Goal: Task Accomplishment & Management: Manage account settings

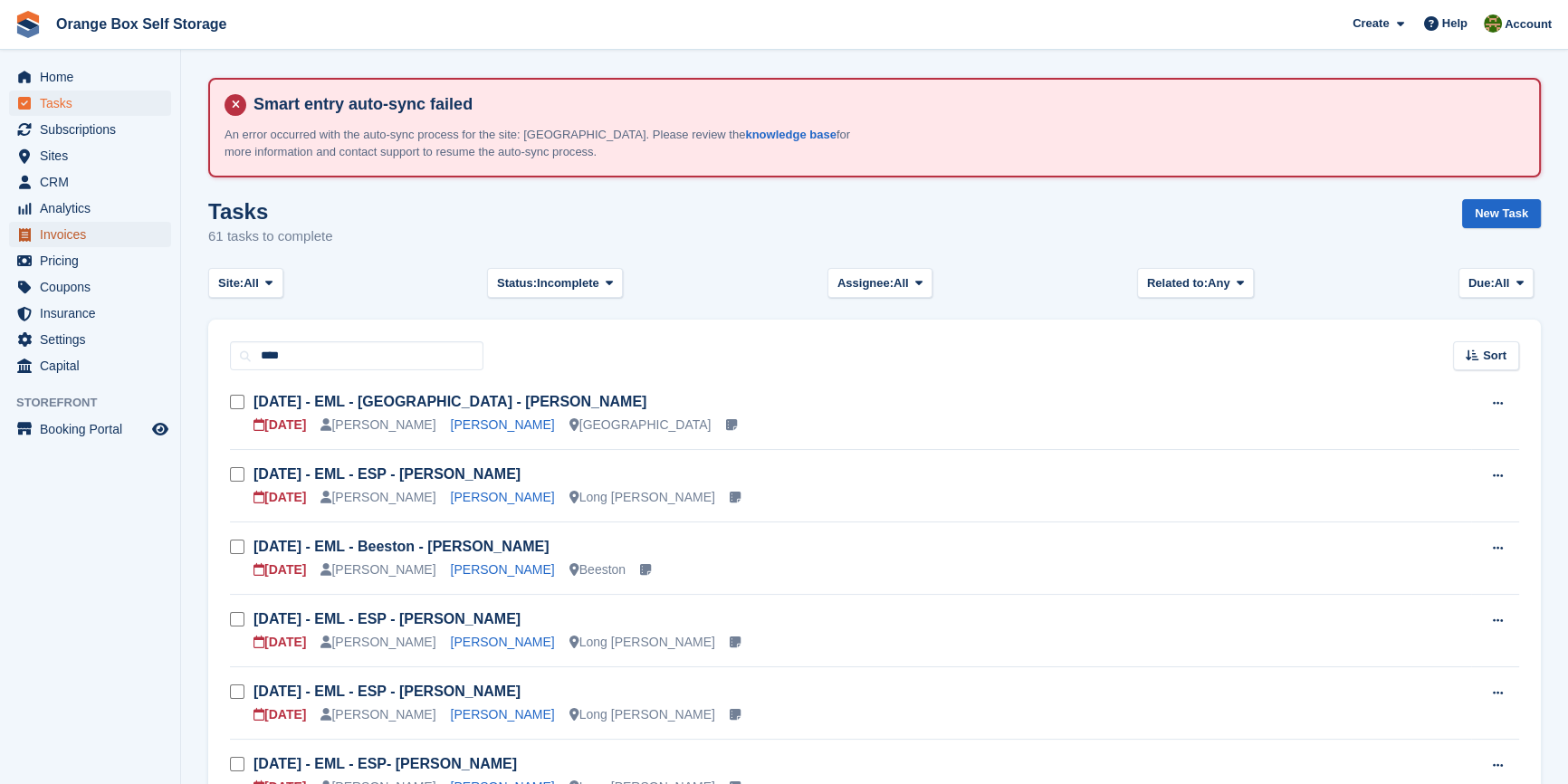
click at [73, 242] on span "Invoices" at bounding box center [94, 234] width 109 height 26
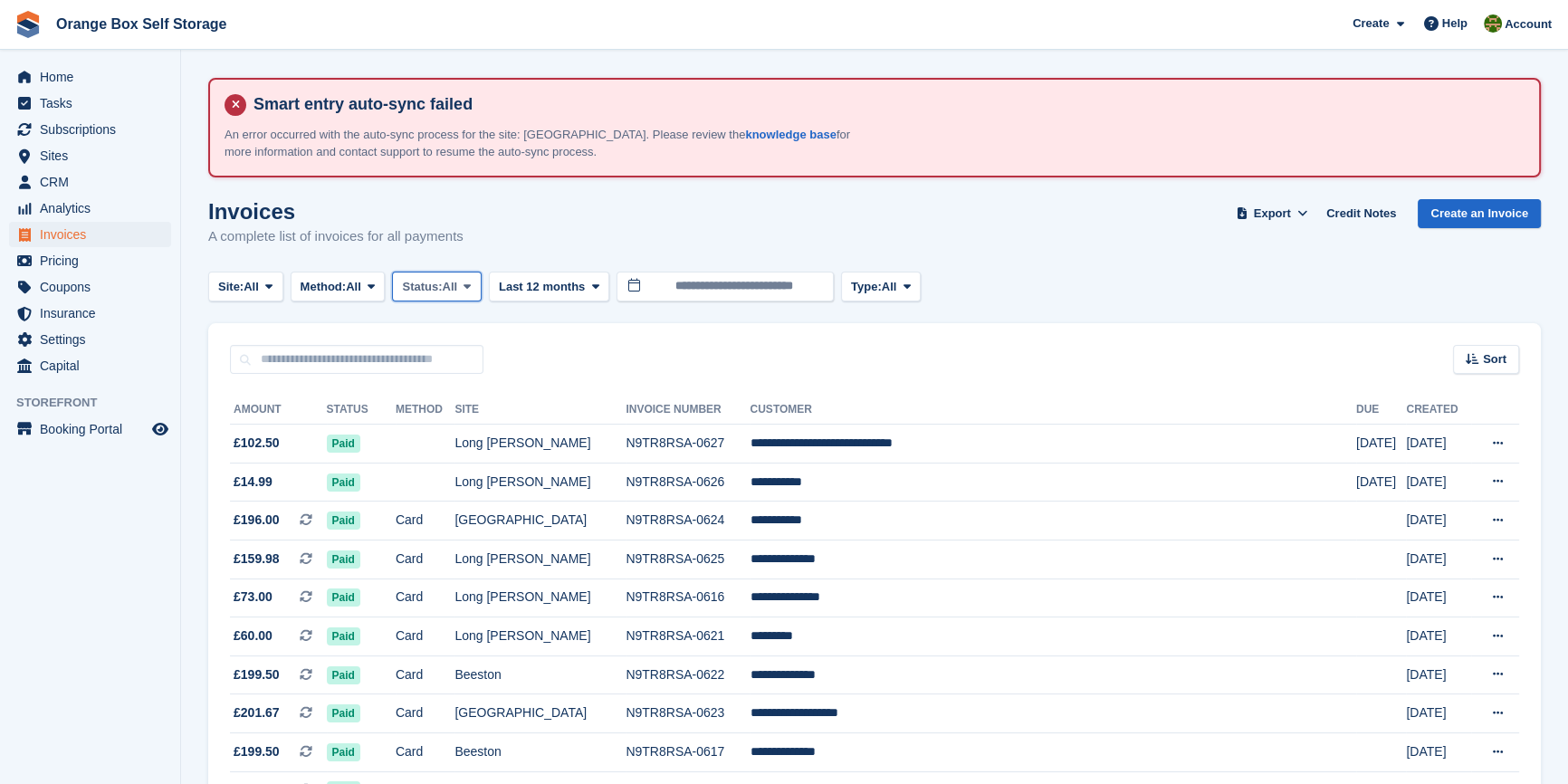
click at [413, 278] on span "Status:" at bounding box center [422, 287] width 40 height 18
click at [438, 429] on link "Open" at bounding box center [479, 427] width 157 height 32
